Goal: Task Accomplishment & Management: Manage account settings

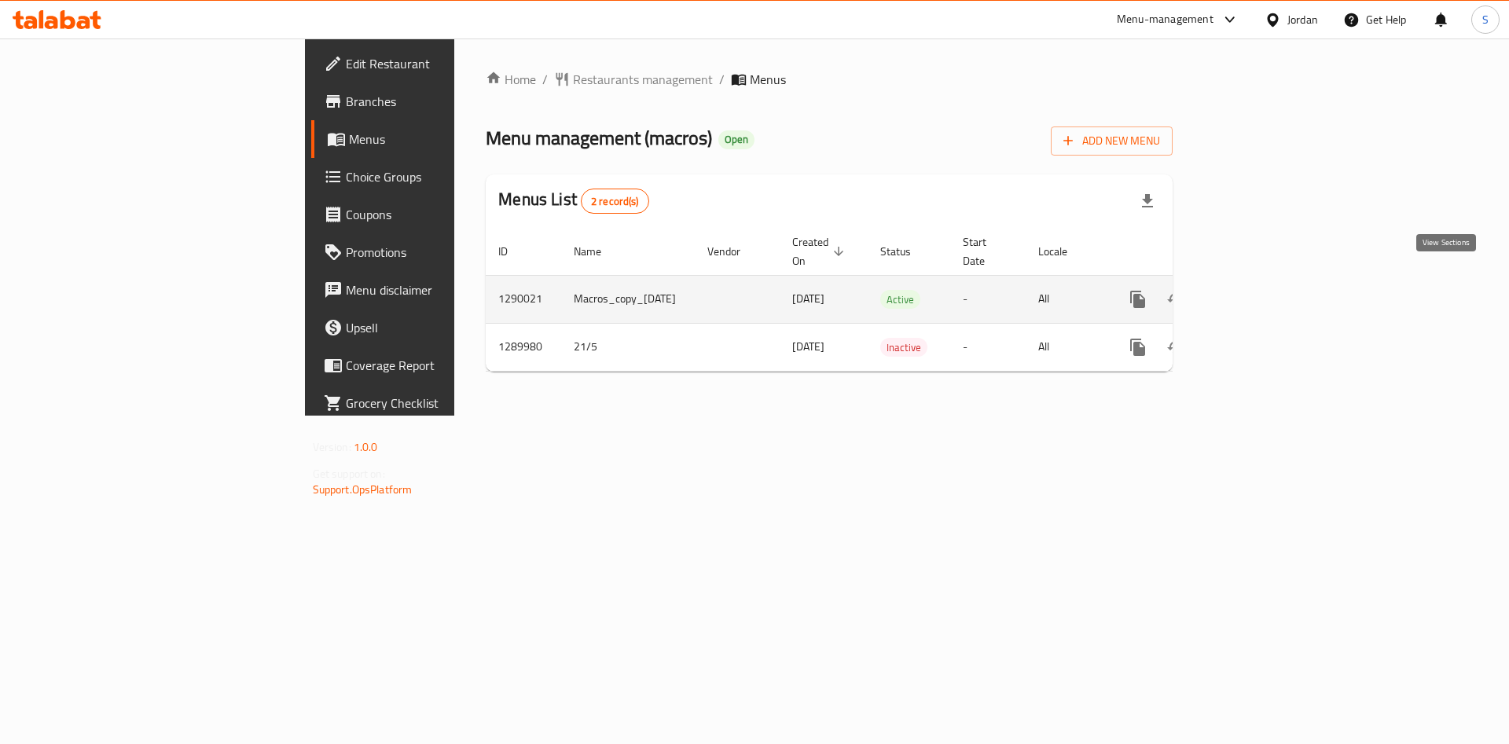
click at [1261, 290] on icon "enhanced table" at bounding box center [1251, 299] width 19 height 19
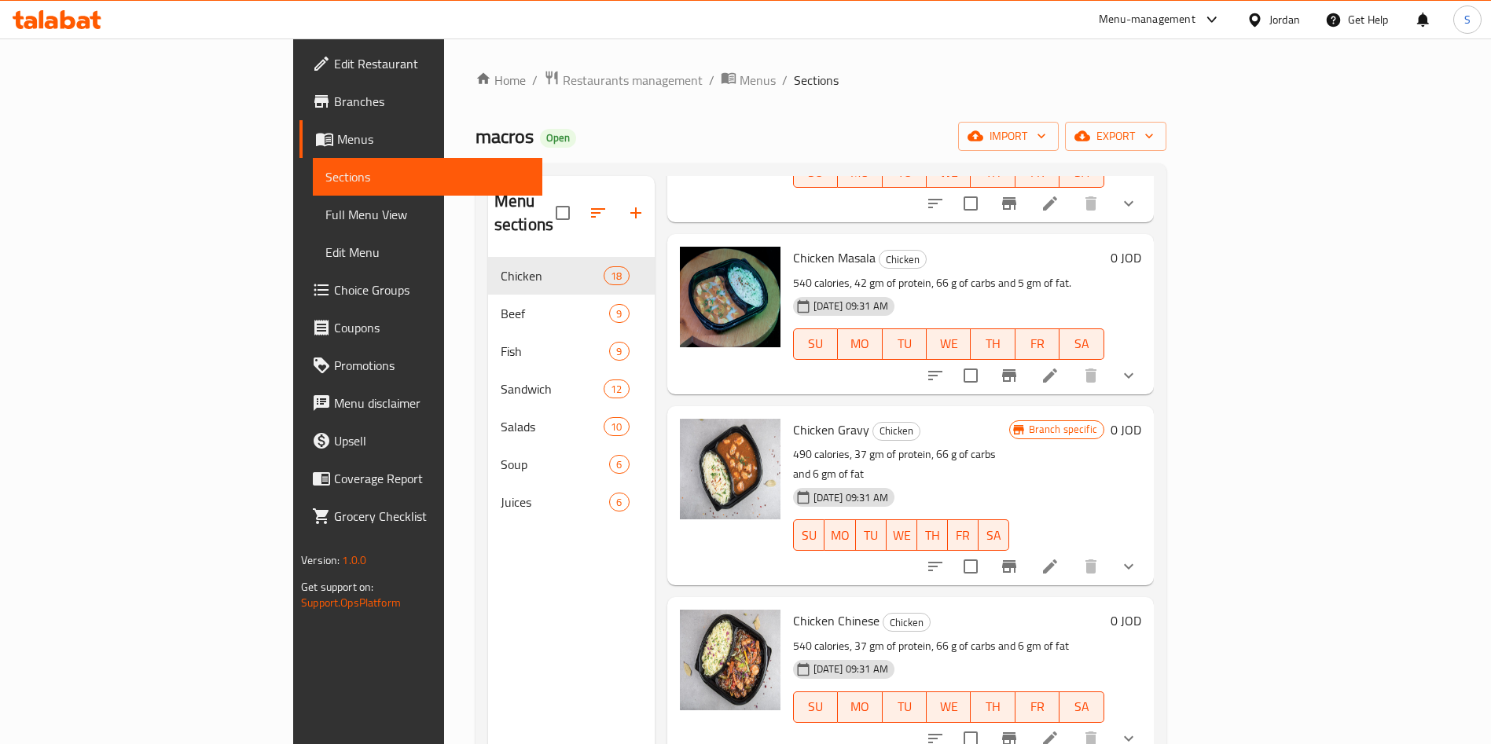
scroll to position [433, 0]
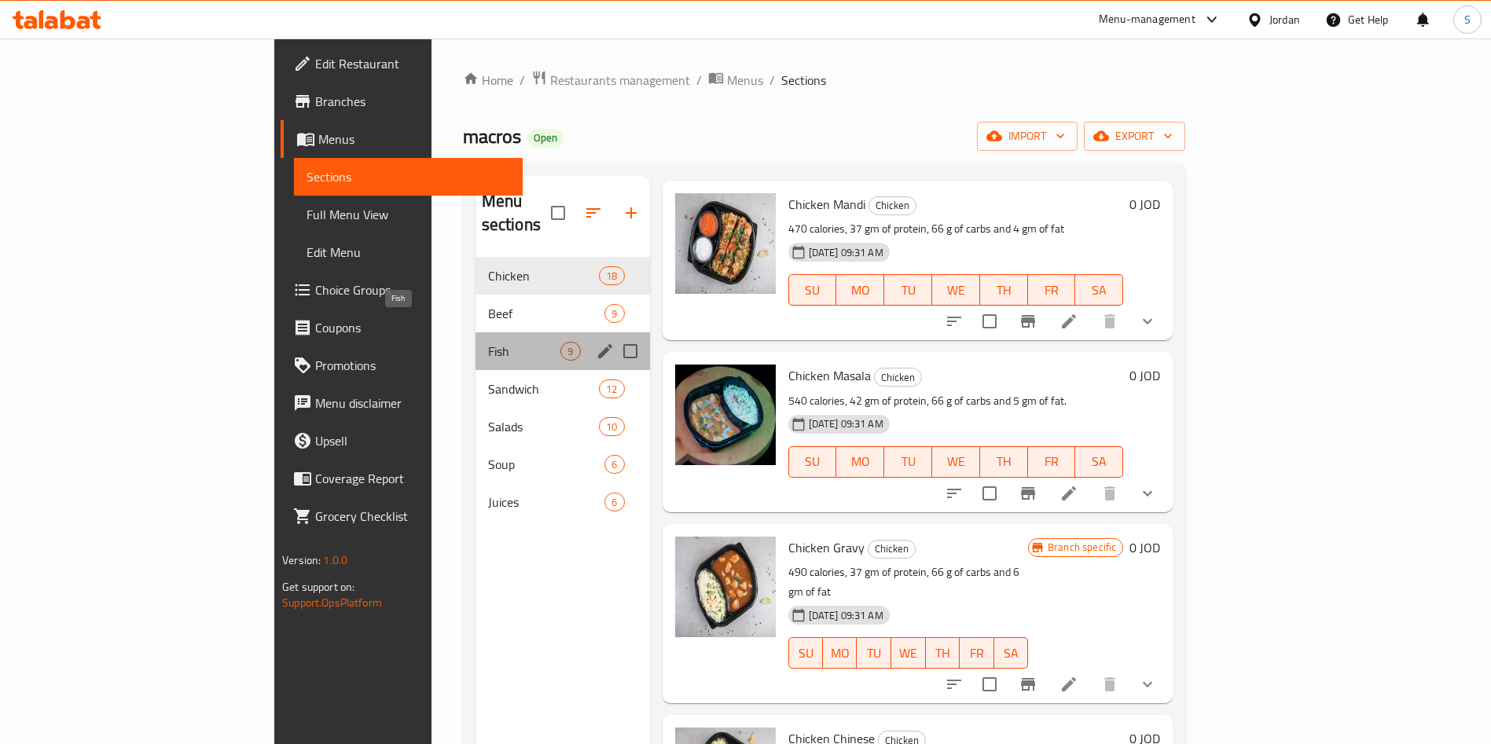
click at [488, 342] on span "Fish" at bounding box center [524, 351] width 73 height 19
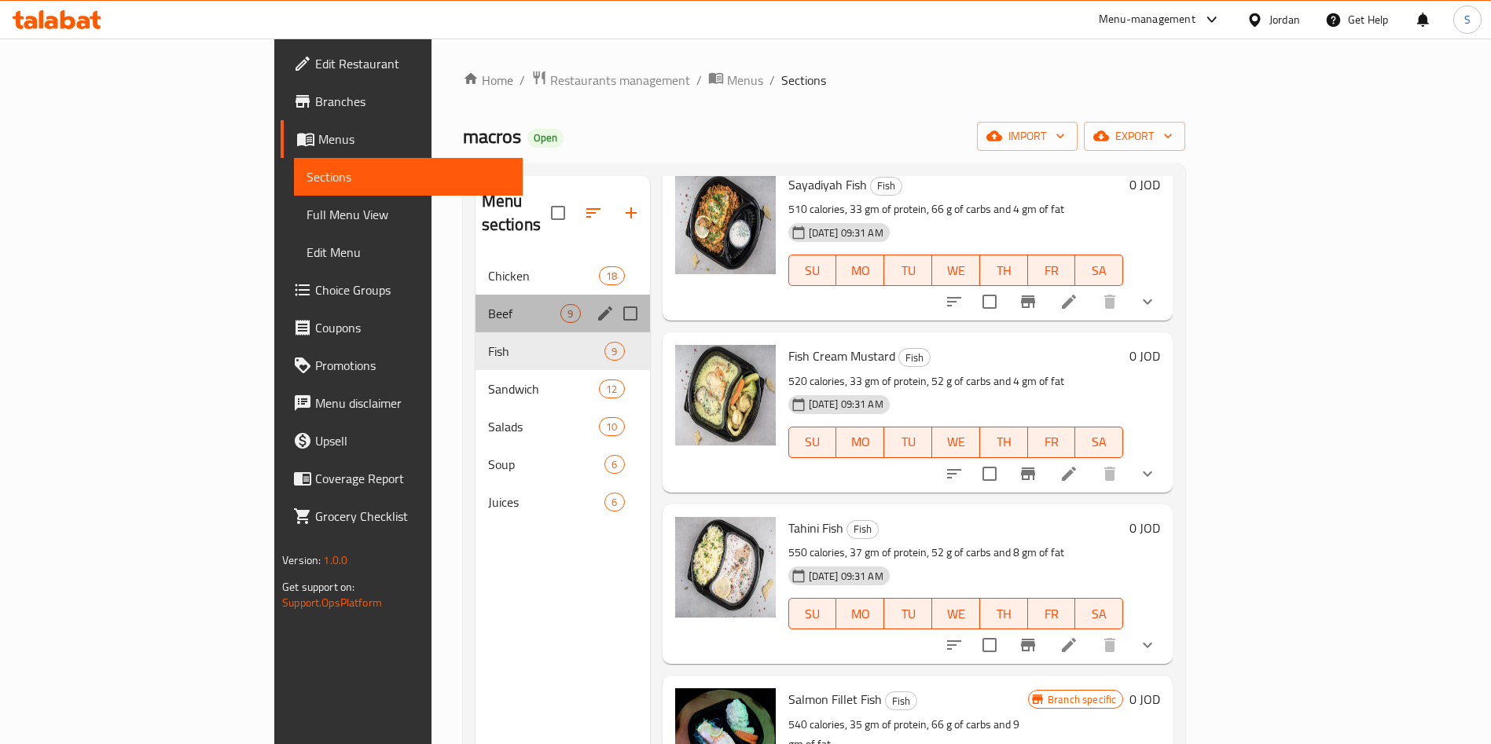
click at [476, 300] on div "Beef 9" at bounding box center [563, 314] width 175 height 38
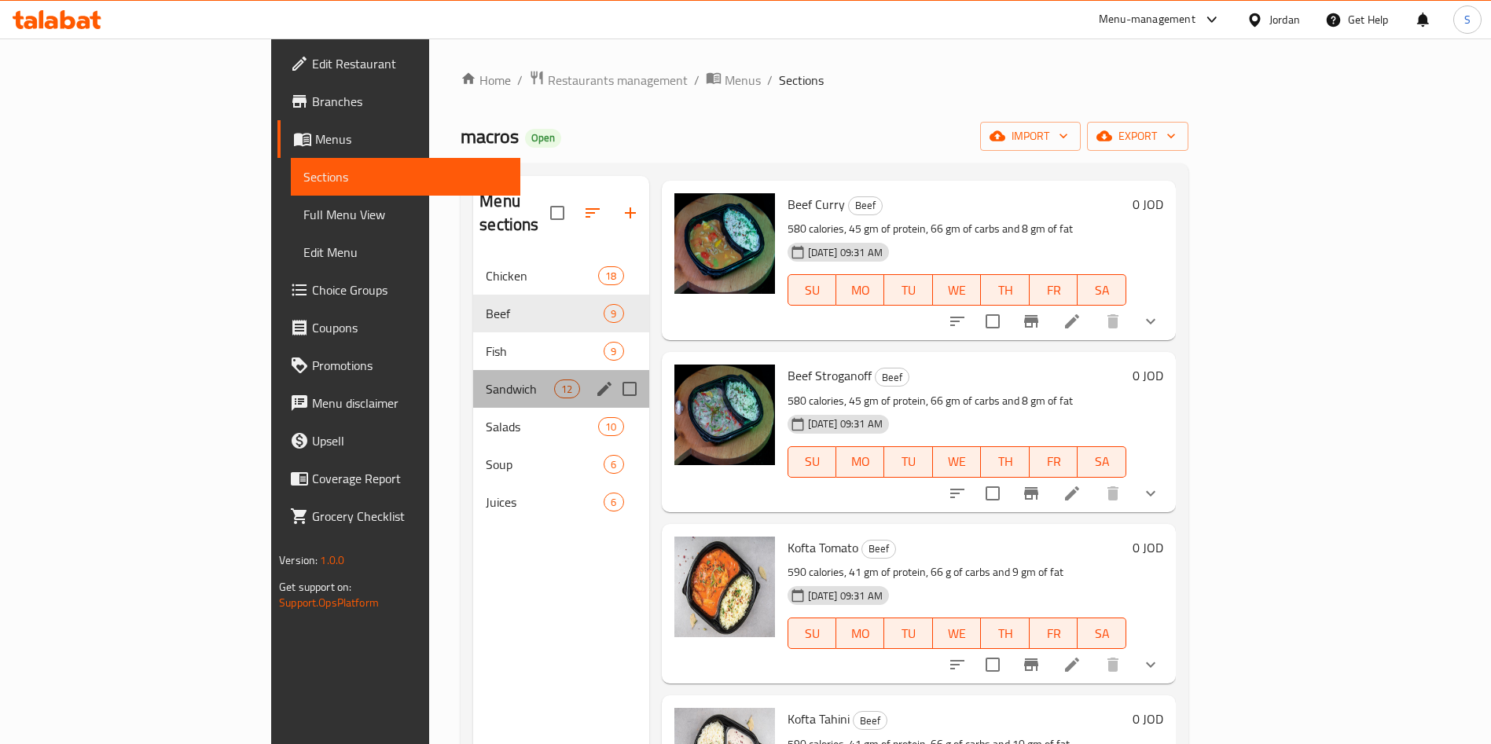
click at [473, 378] on div "Sandwich 12" at bounding box center [560, 389] width 175 height 38
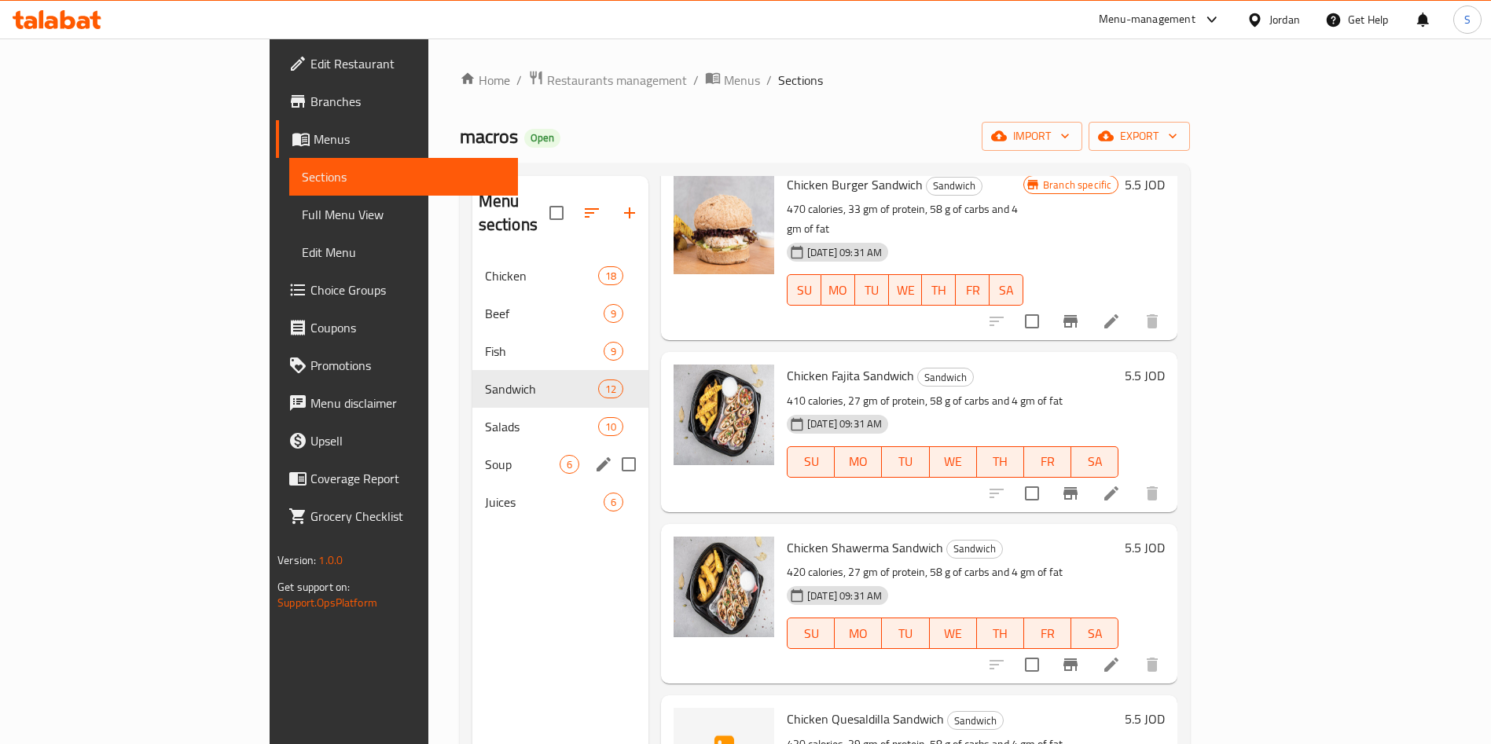
scroll to position [2, 0]
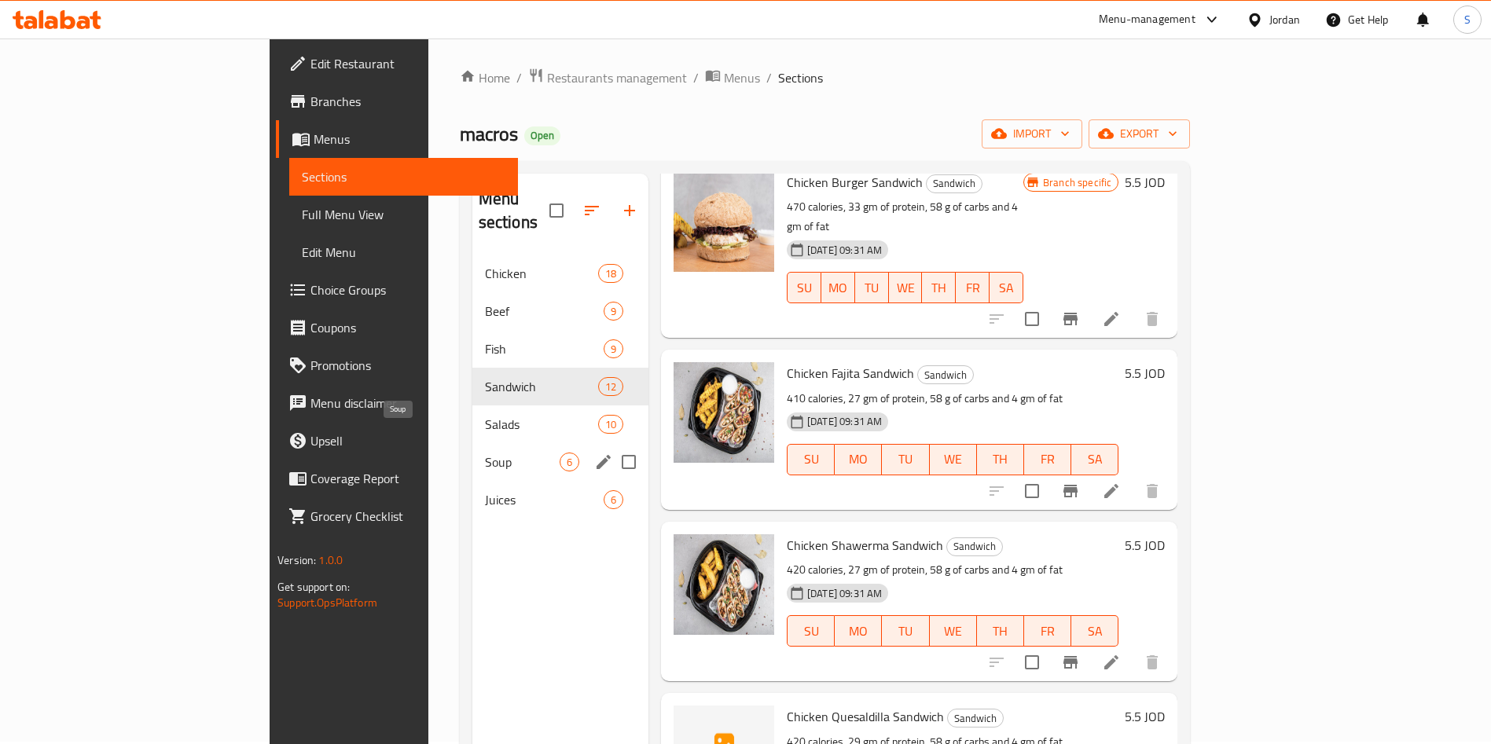
click at [485, 453] on span "Soup" at bounding box center [522, 462] width 75 height 19
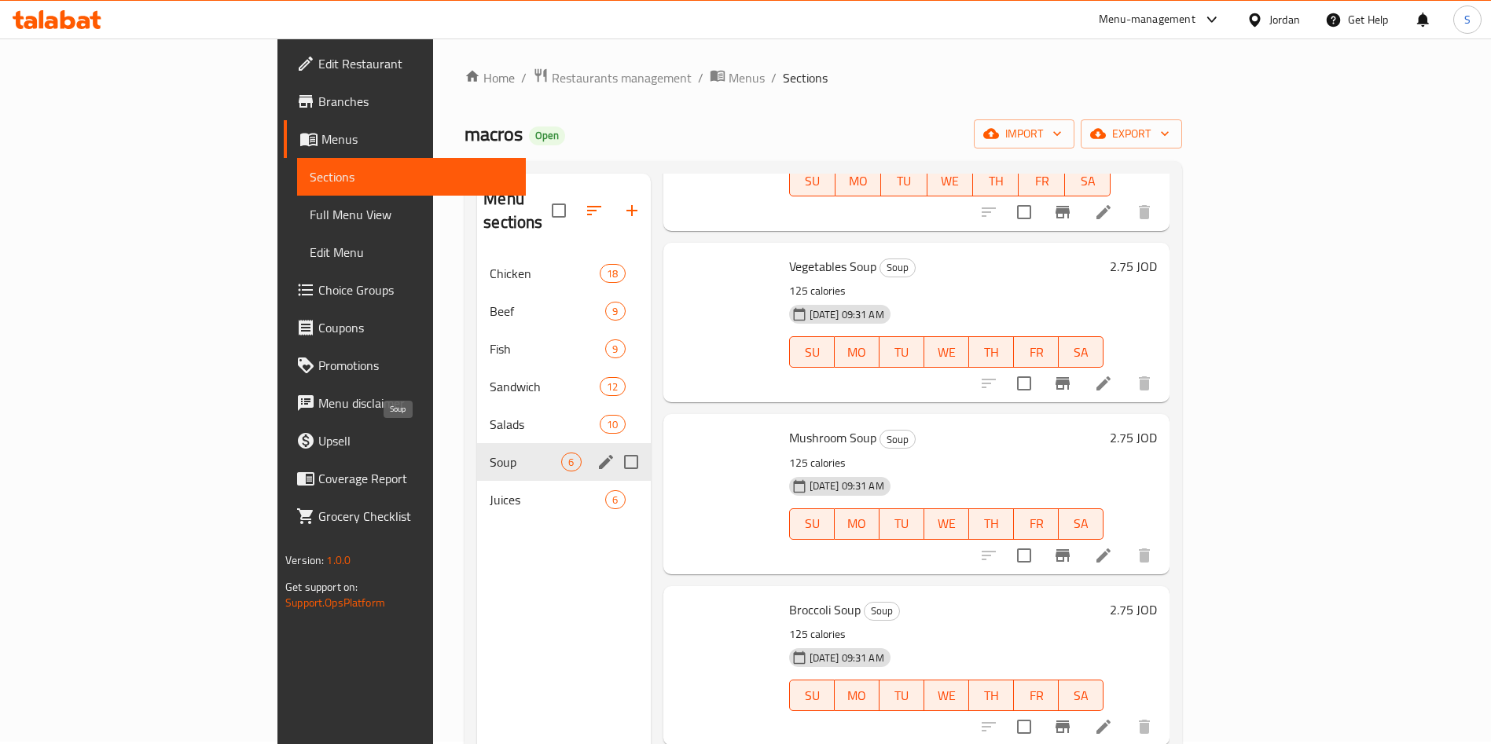
scroll to position [325, 0]
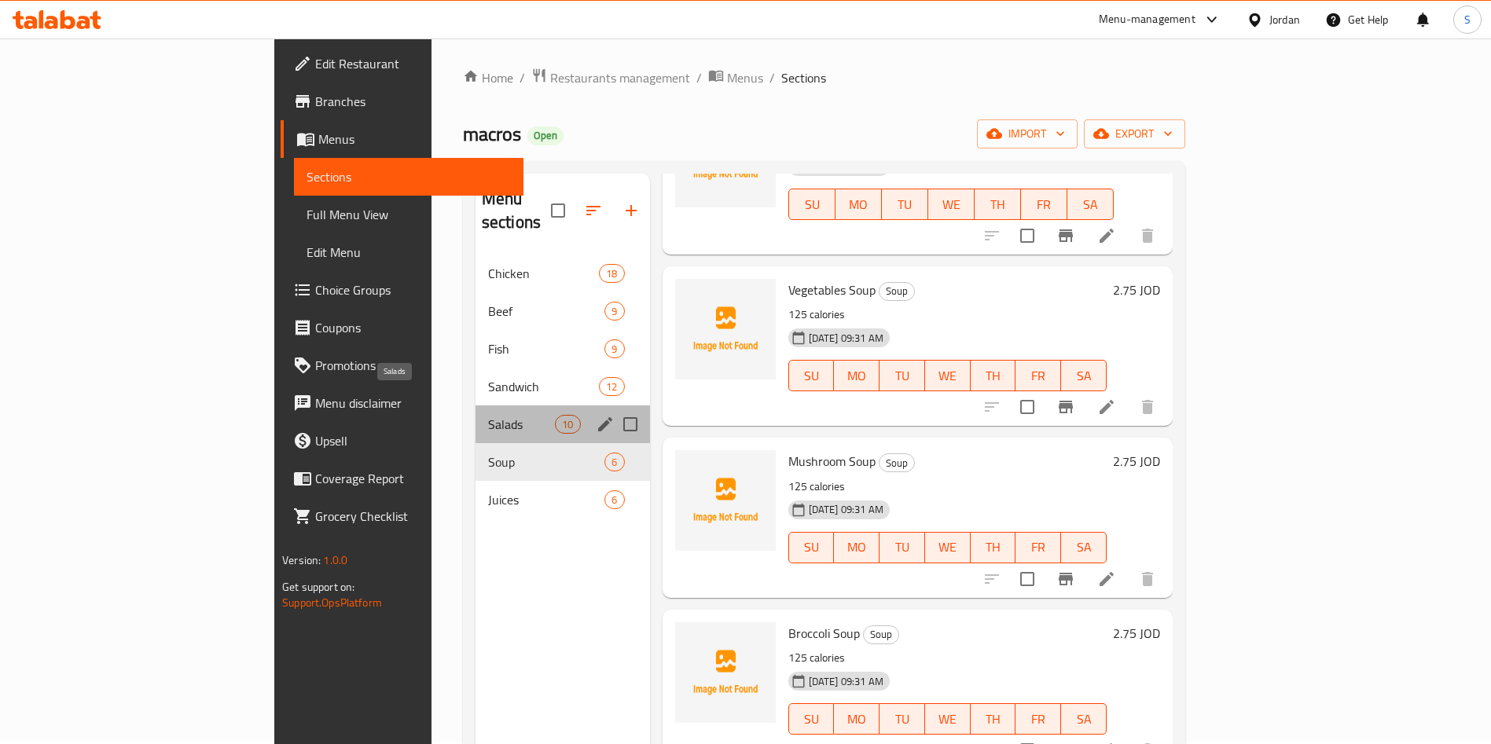
click at [488, 415] on span "Salads" at bounding box center [521, 424] width 67 height 19
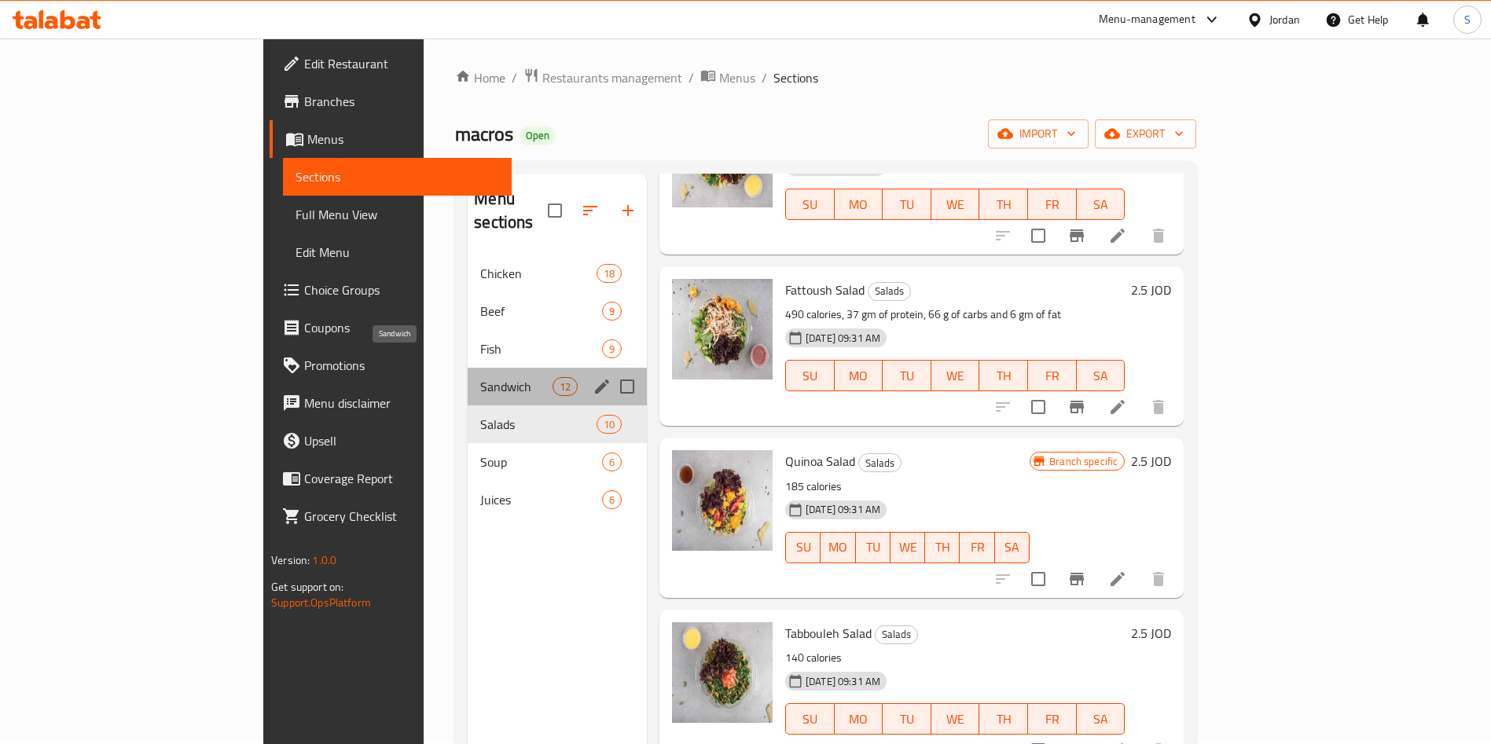
click at [480, 377] on span "Sandwich" at bounding box center [516, 386] width 72 height 19
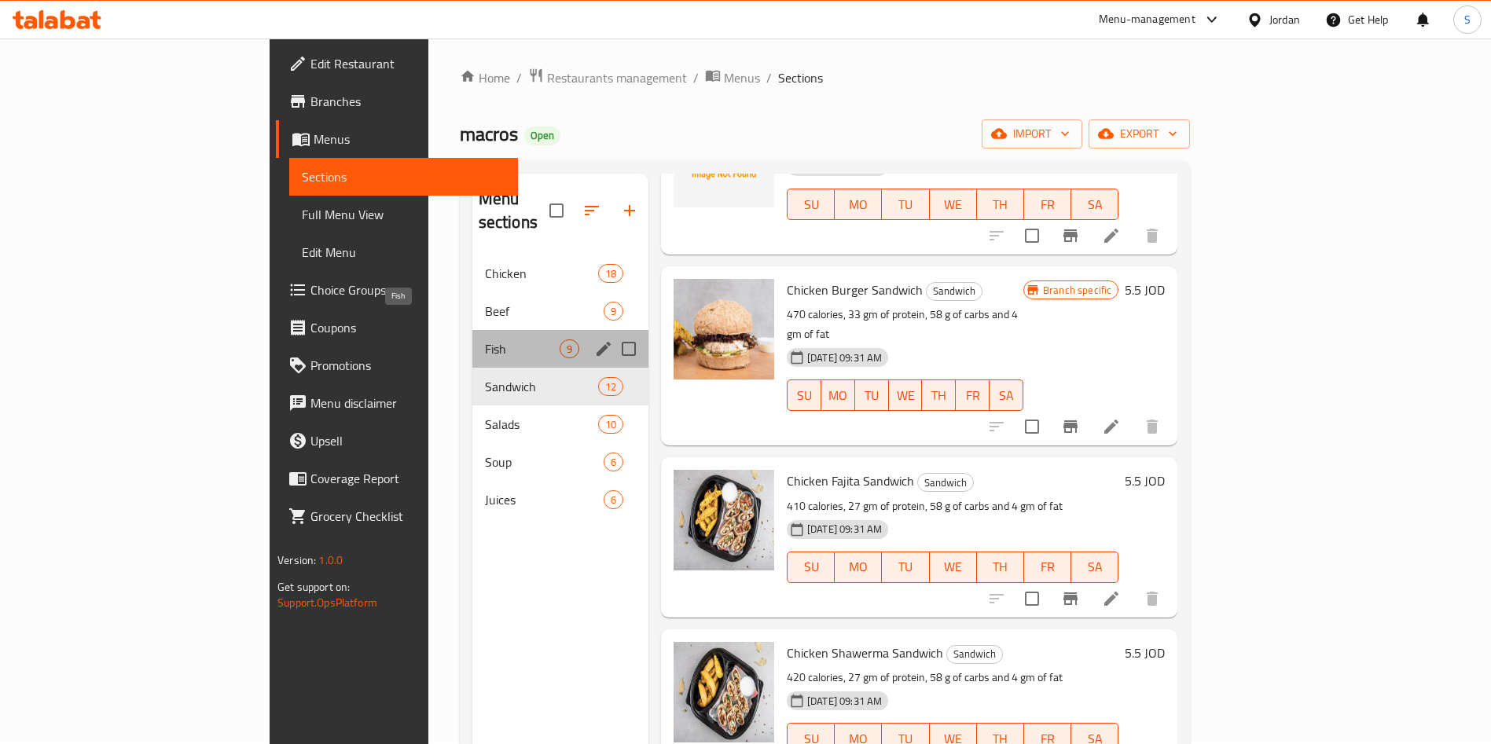
click at [485, 340] on span "Fish" at bounding box center [522, 349] width 75 height 19
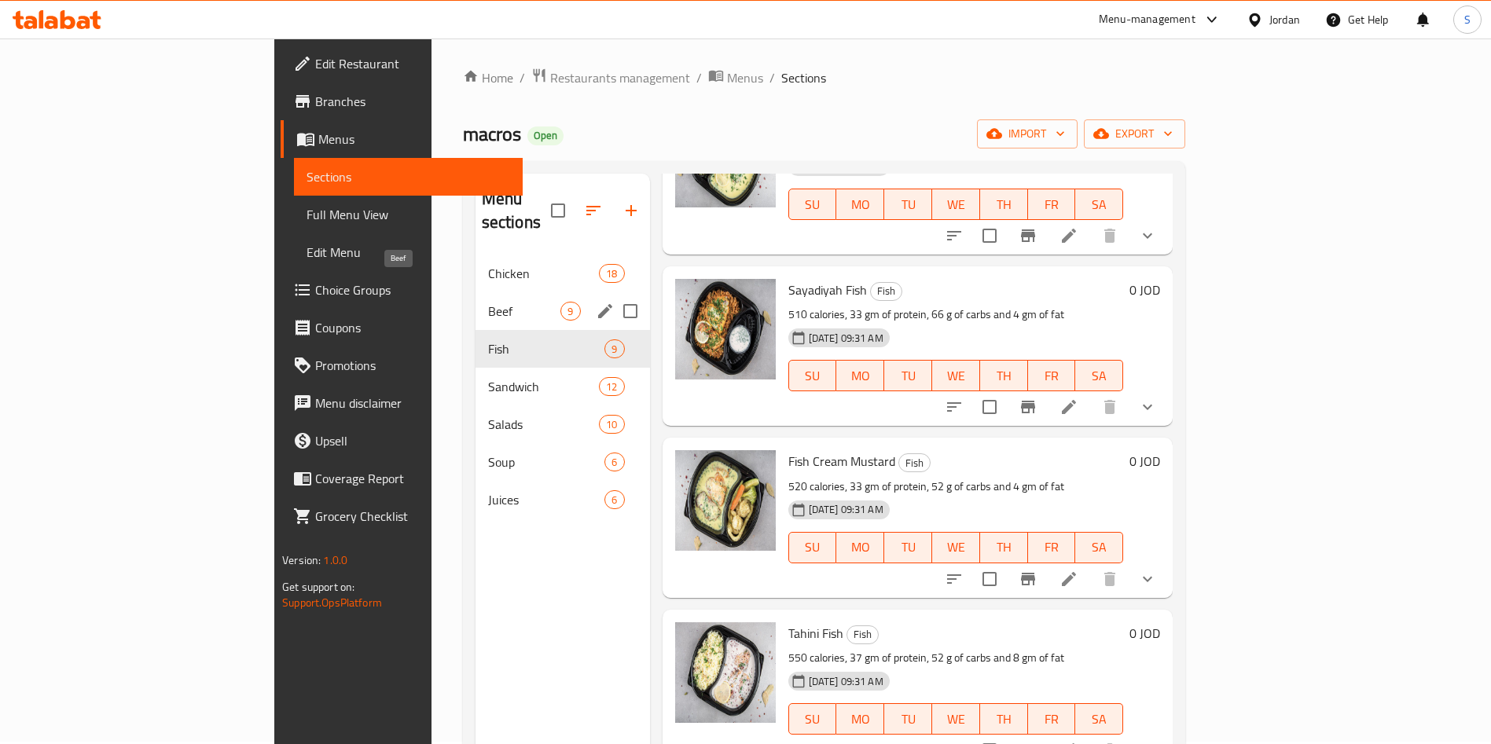
click at [488, 302] on span "Beef" at bounding box center [524, 311] width 73 height 19
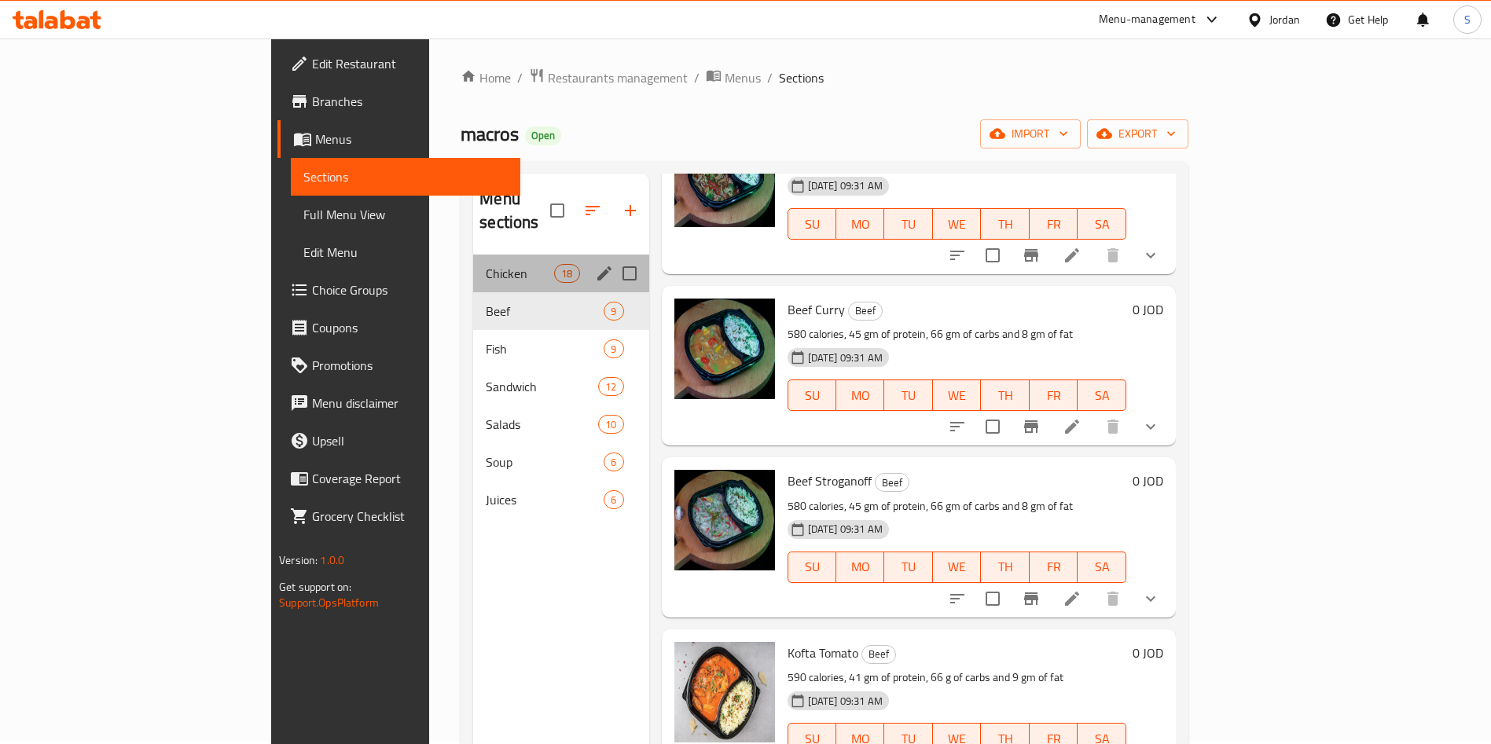
click at [473, 255] on div "Chicken 18" at bounding box center [560, 274] width 175 height 38
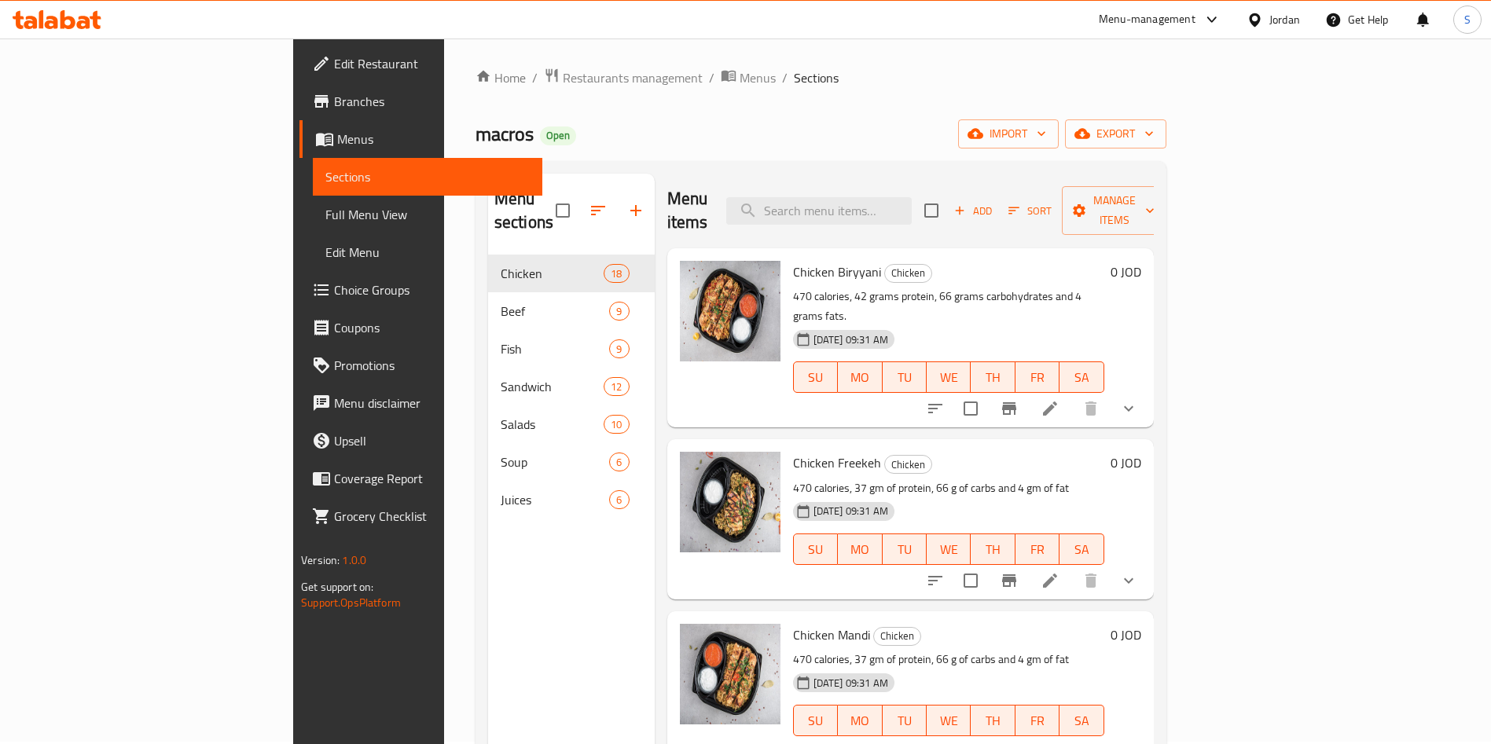
click at [334, 97] on span "Branches" at bounding box center [432, 101] width 196 height 19
